Goal: Subscribe to service/newsletter

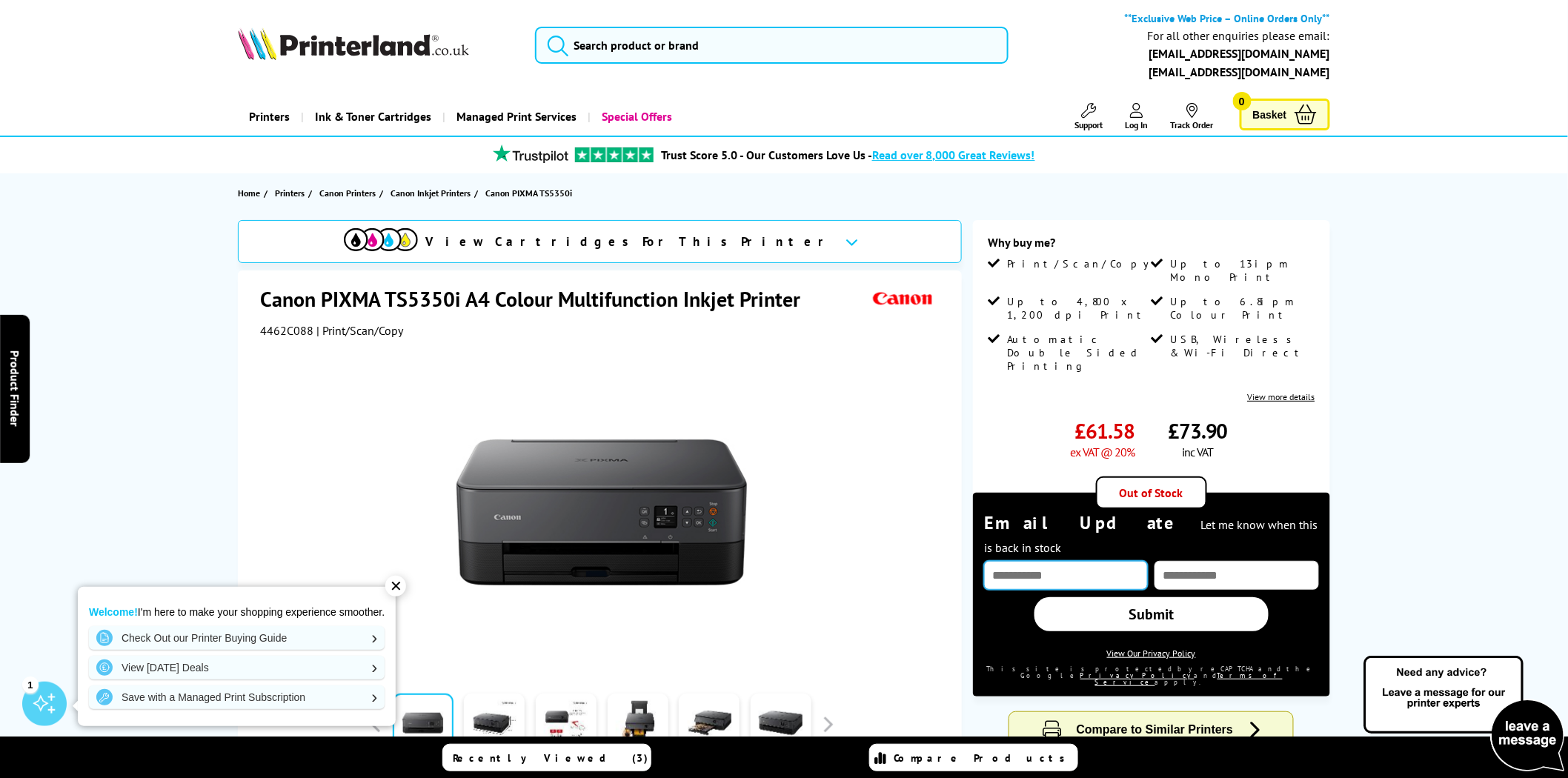
click at [1121, 561] on input "text" at bounding box center [1066, 576] width 164 height 29
type input "**********"
click at [1167, 597] on link "Submit" at bounding box center [1151, 614] width 234 height 34
